Goal: Transaction & Acquisition: Purchase product/service

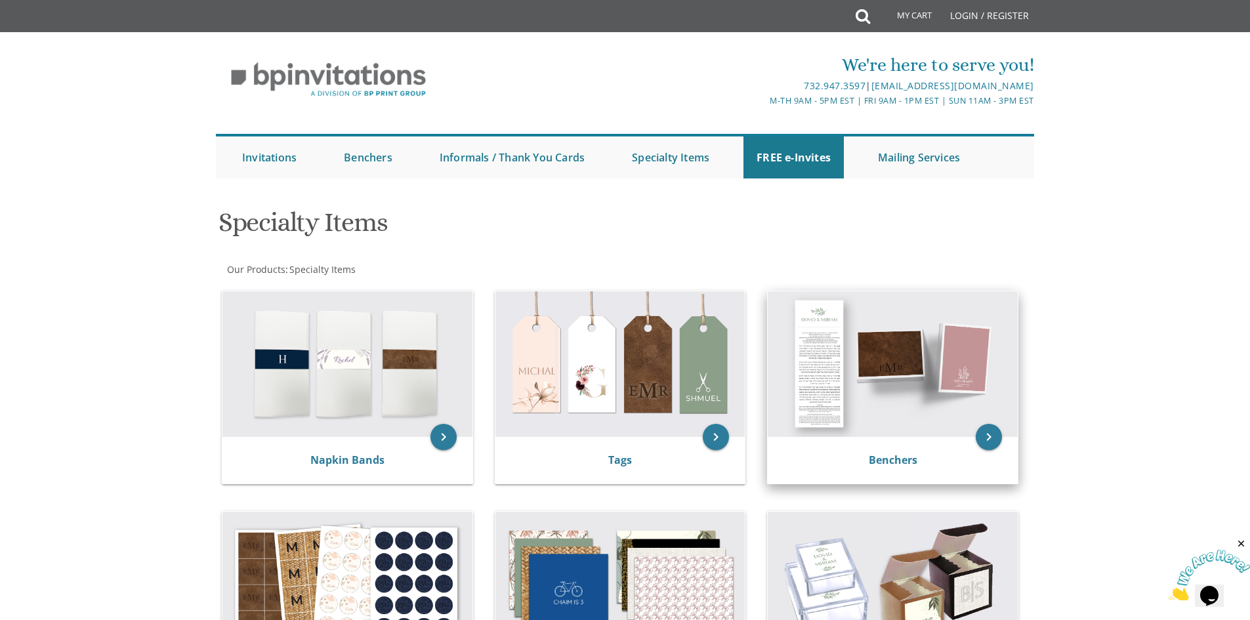
click at [846, 360] on img at bounding box center [893, 364] width 250 height 146
click at [898, 463] on link "Benchers" at bounding box center [893, 460] width 49 height 14
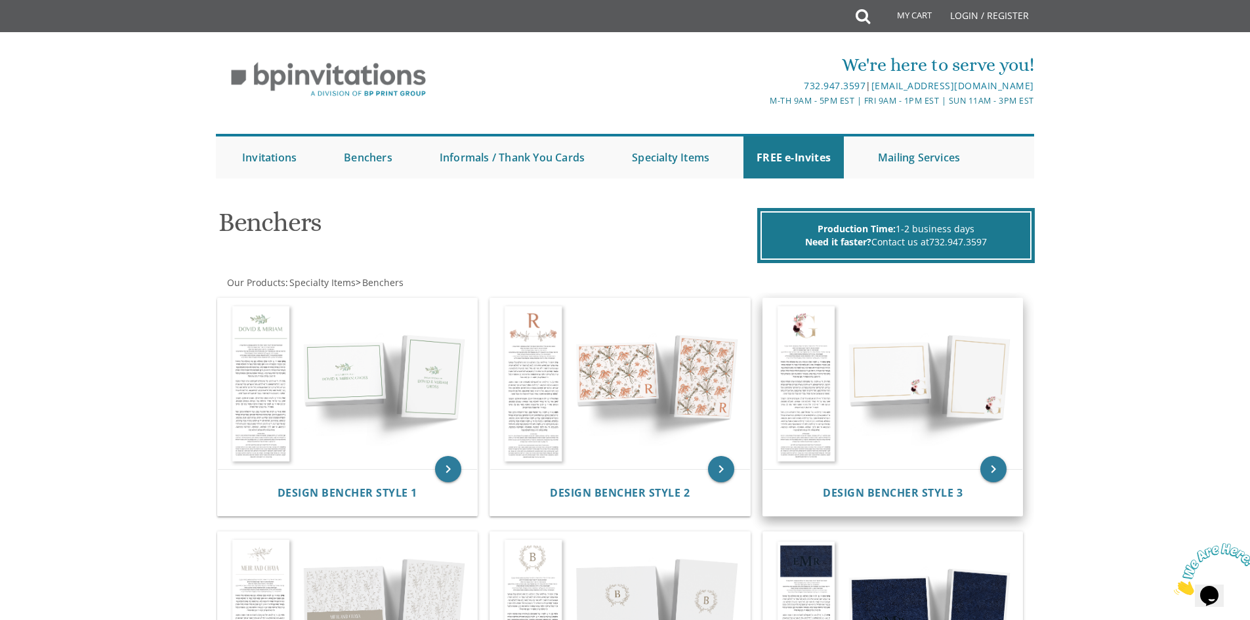
click at [880, 350] on img at bounding box center [893, 384] width 260 height 171
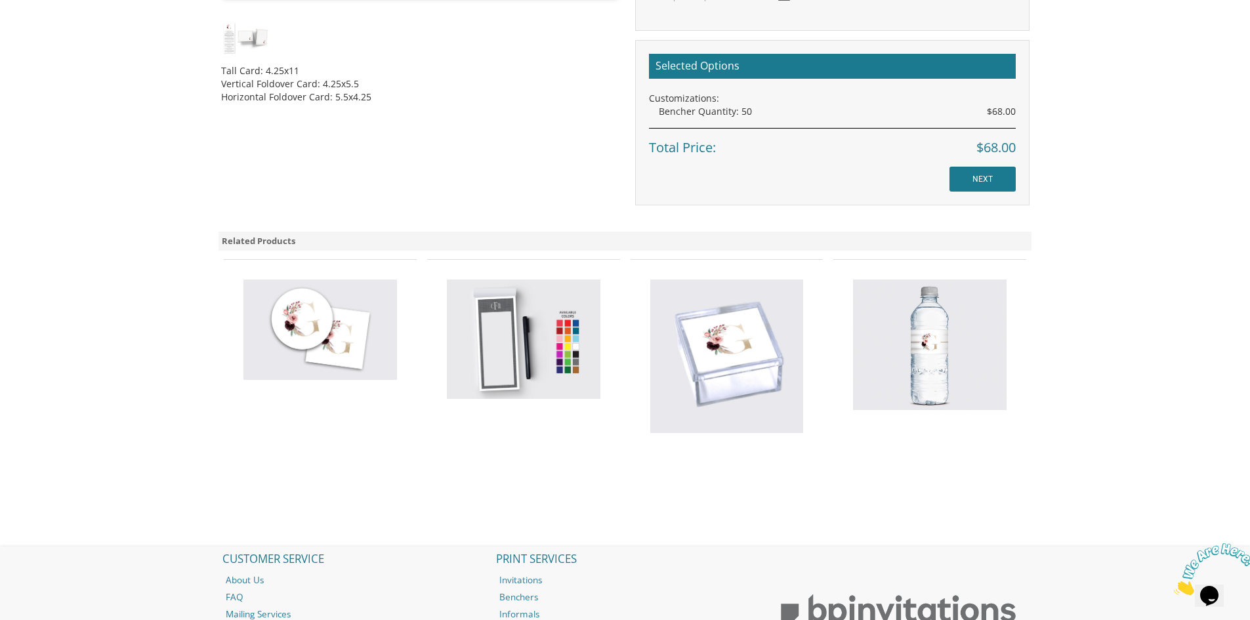
scroll to position [722, 0]
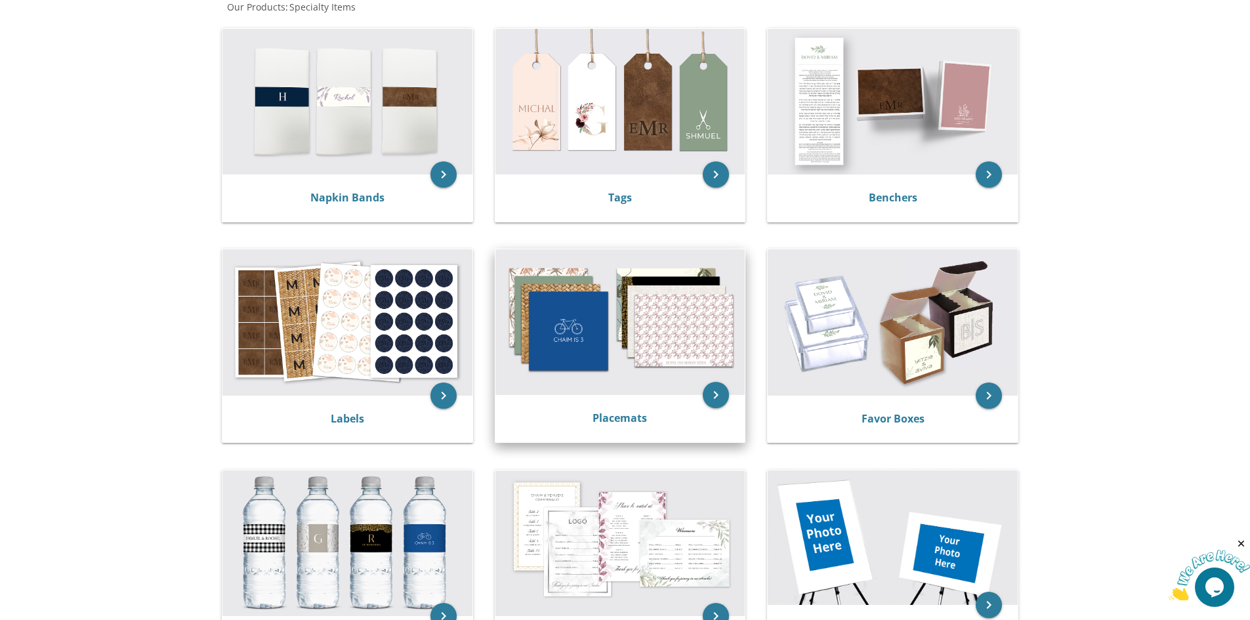
scroll to position [197, 0]
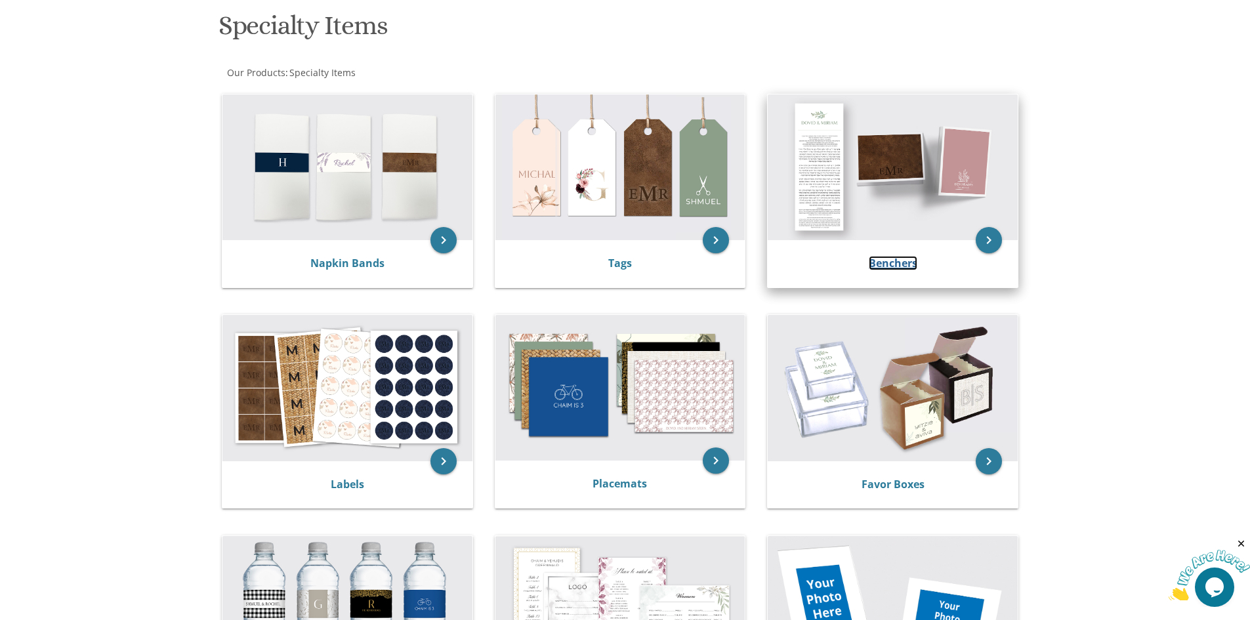
click at [877, 267] on link "Benchers" at bounding box center [893, 263] width 49 height 14
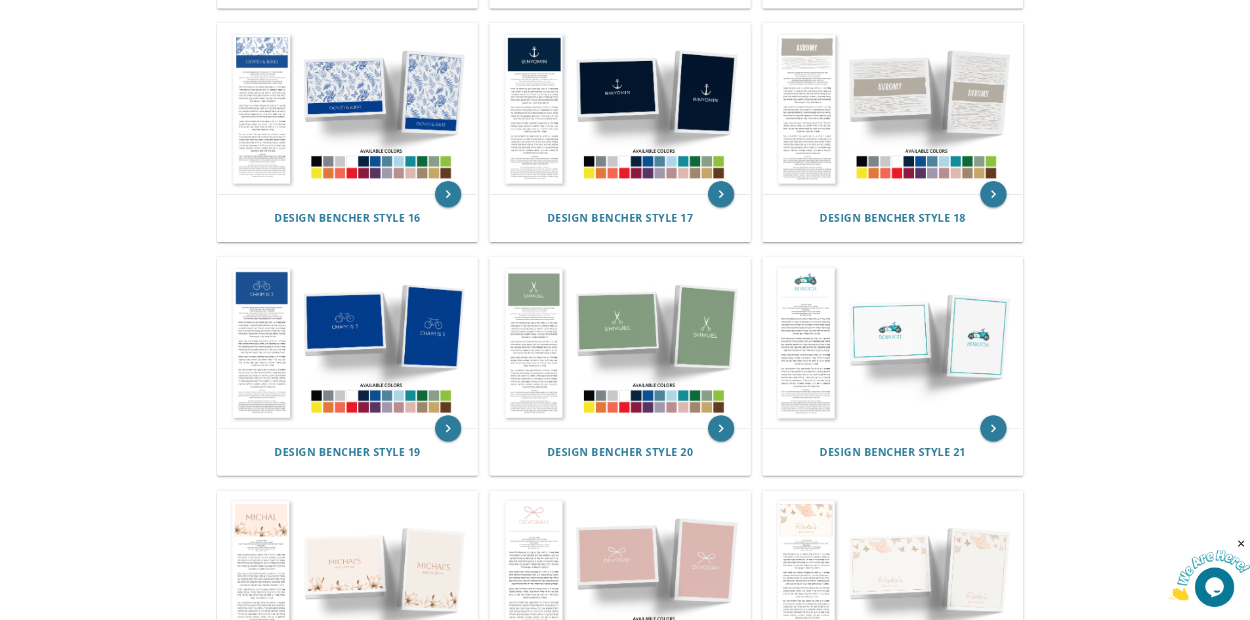
scroll to position [1837, 0]
